Goal: Information Seeking & Learning: Learn about a topic

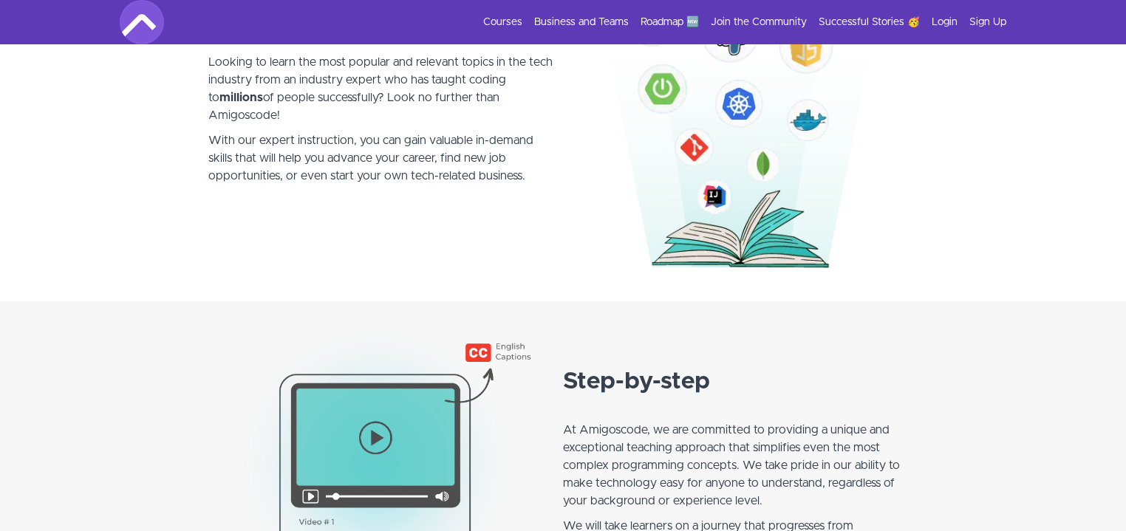
scroll to position [922, 0]
click at [506, 23] on link "Courses" at bounding box center [502, 22] width 39 height 15
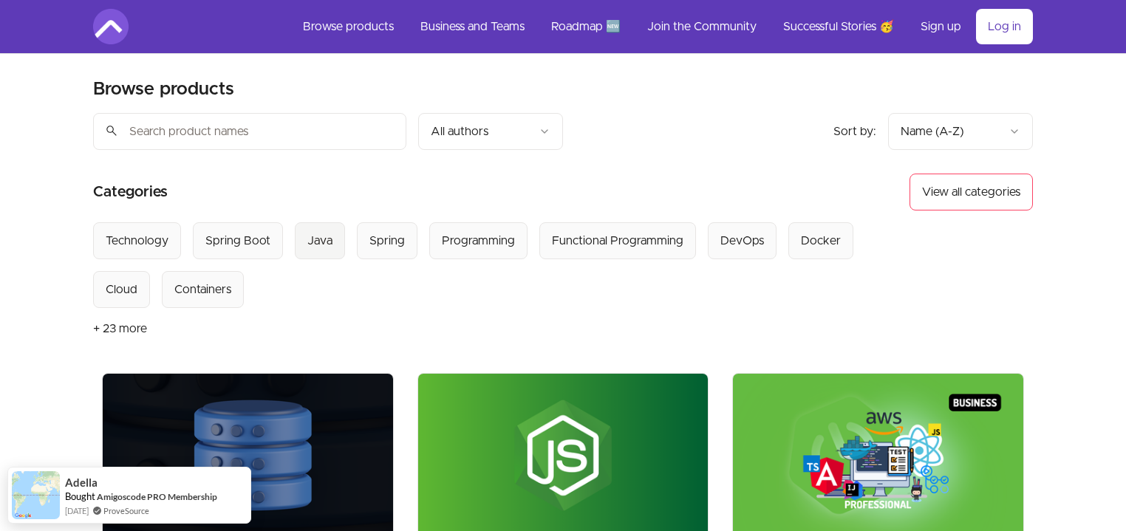
click at [308, 241] on div "Java" at bounding box center [319, 241] width 25 height 18
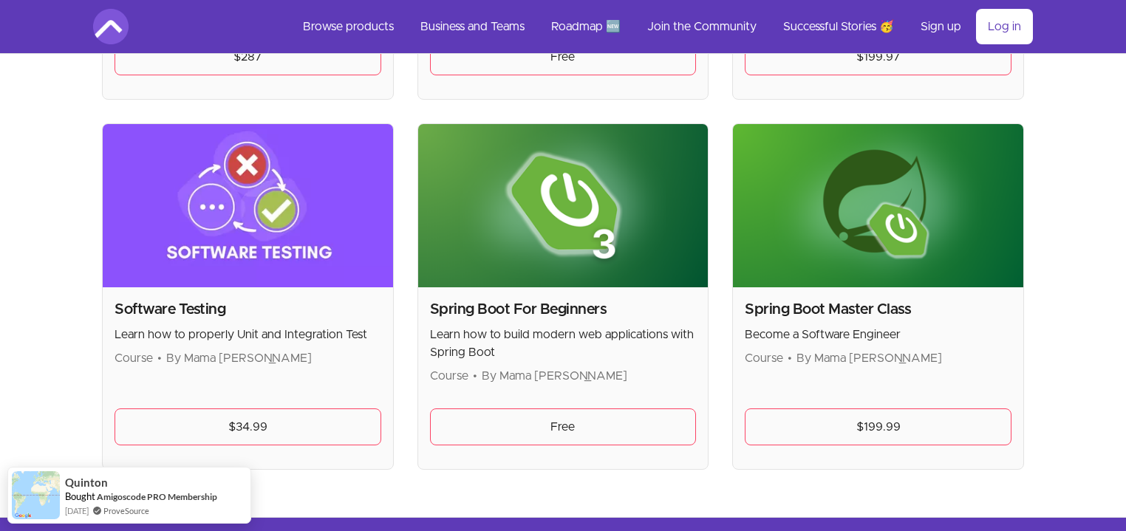
scroll to position [1011, 0]
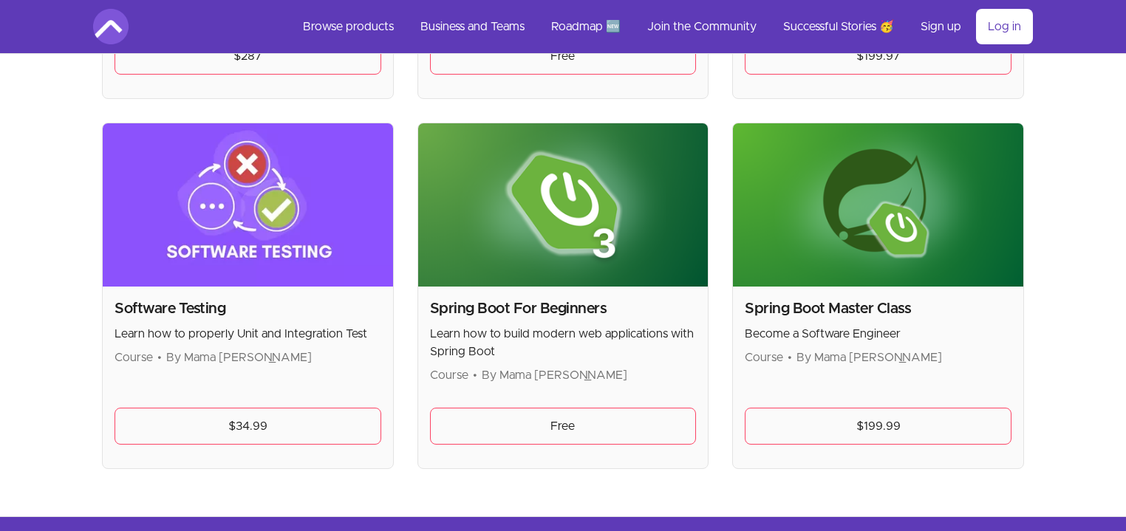
click at [575, 381] on div "Spring Boot For Beginners Learn how to build modern web applications with Sprin…" at bounding box center [563, 378] width 290 height 182
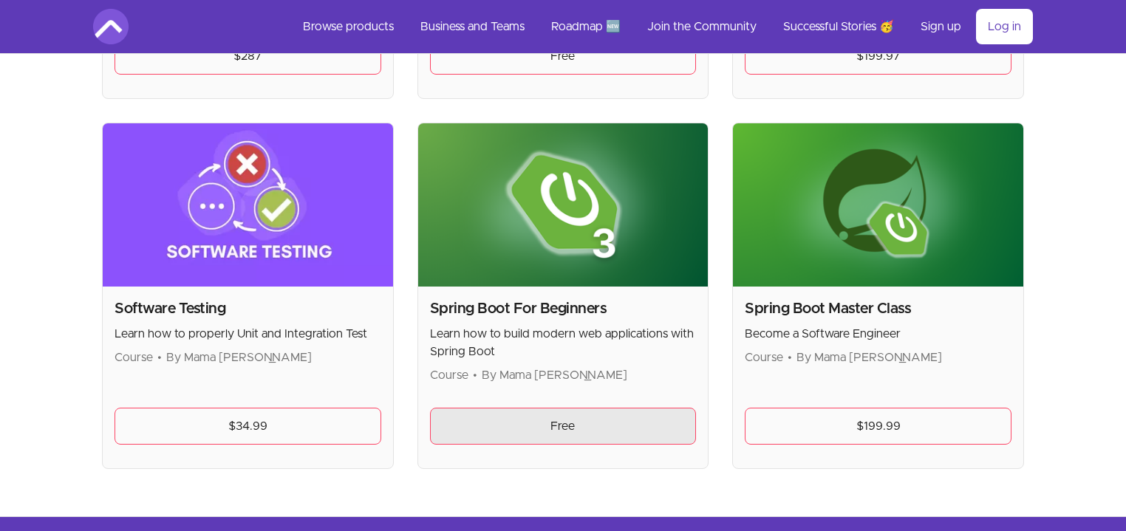
click at [569, 422] on link "Free" at bounding box center [563, 426] width 267 height 37
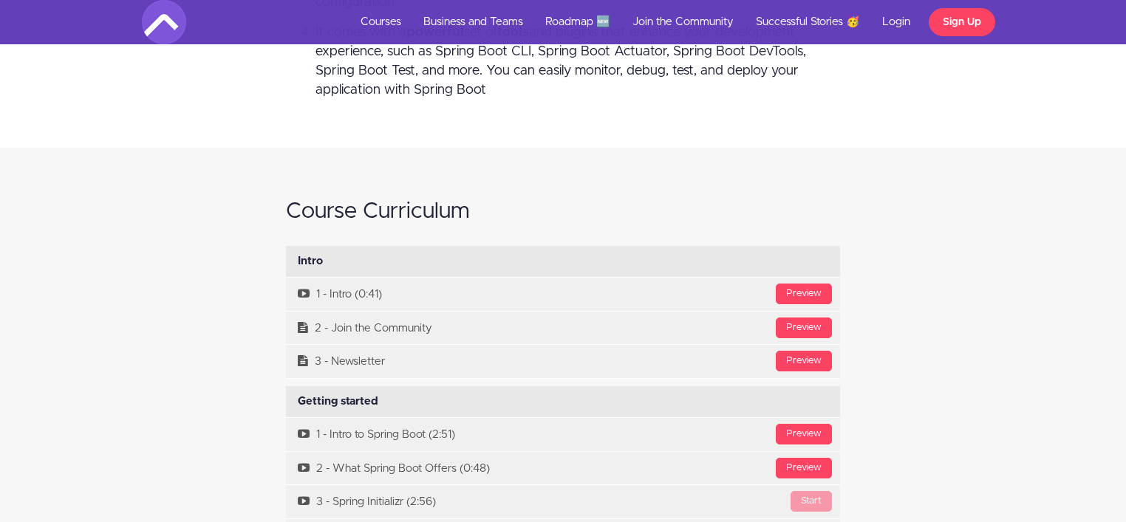
scroll to position [4407, 0]
